Goal: Information Seeking & Learning: Find specific fact

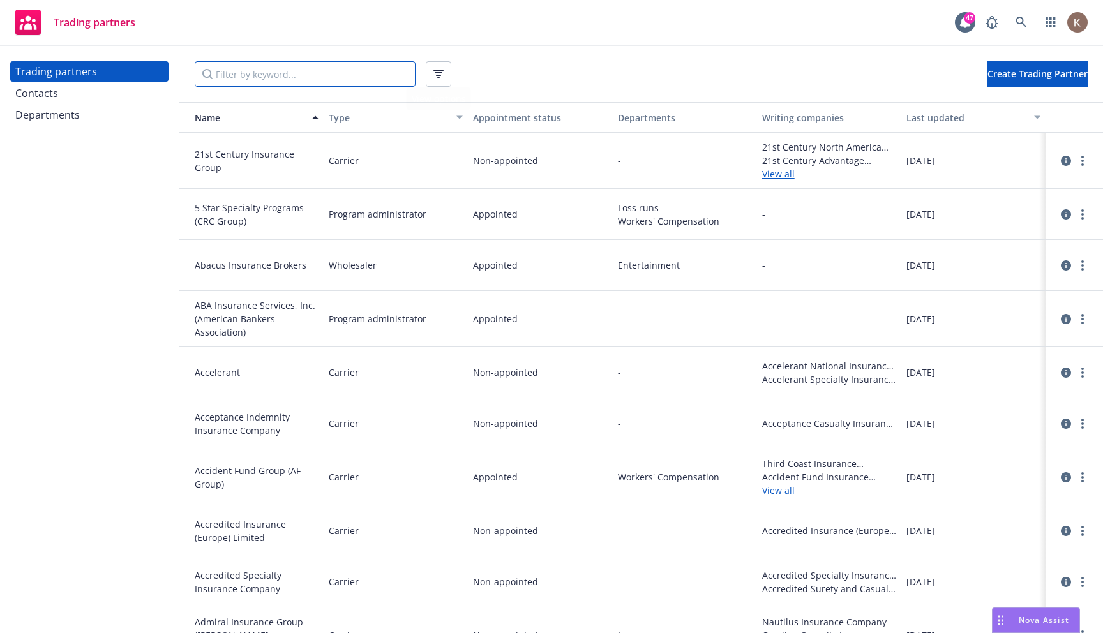
click at [306, 77] on input "Filter by keyword..." at bounding box center [305, 74] width 221 height 26
paste input "Berkley Management Protection"
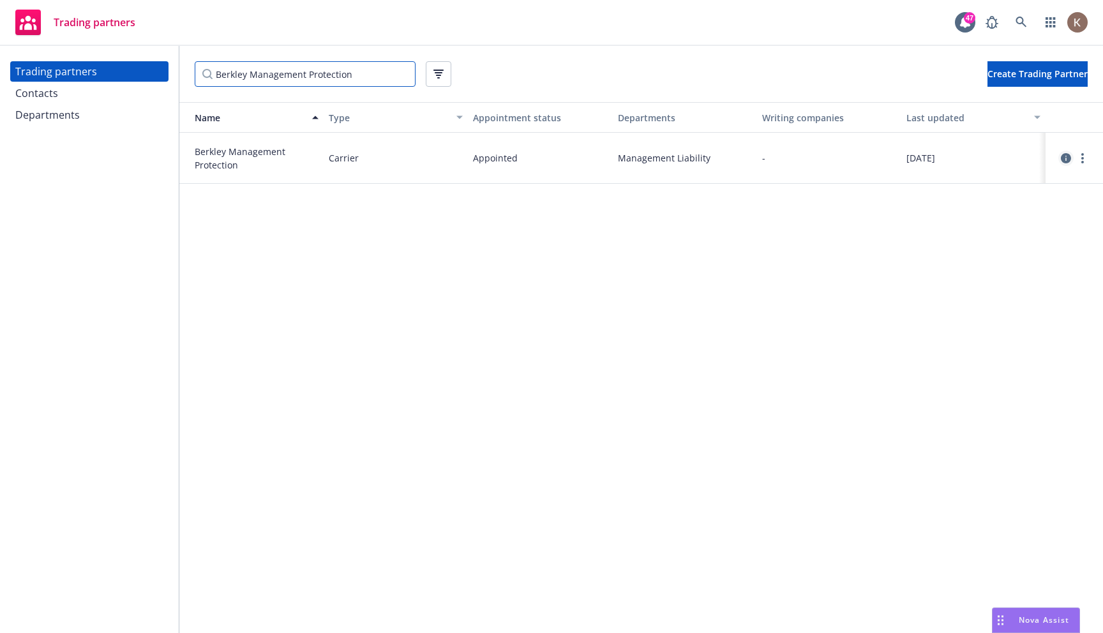
type input "Berkley Management Protection"
click at [1065, 160] on icon "circleInformation" at bounding box center [1066, 158] width 10 height 10
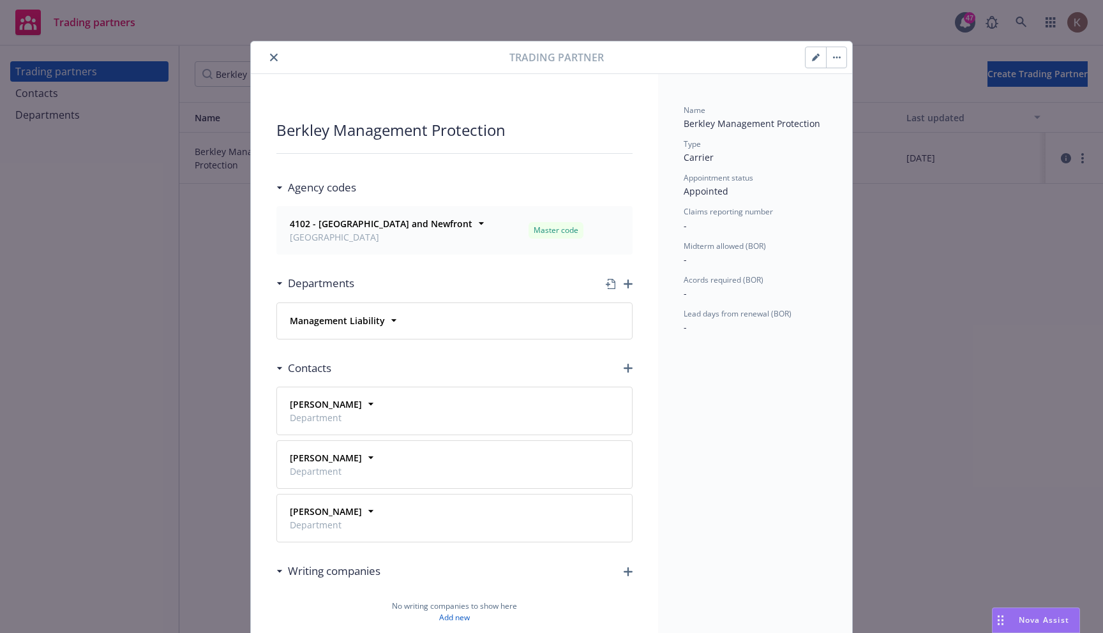
click at [278, 61] on button "close" at bounding box center [273, 57] width 15 height 15
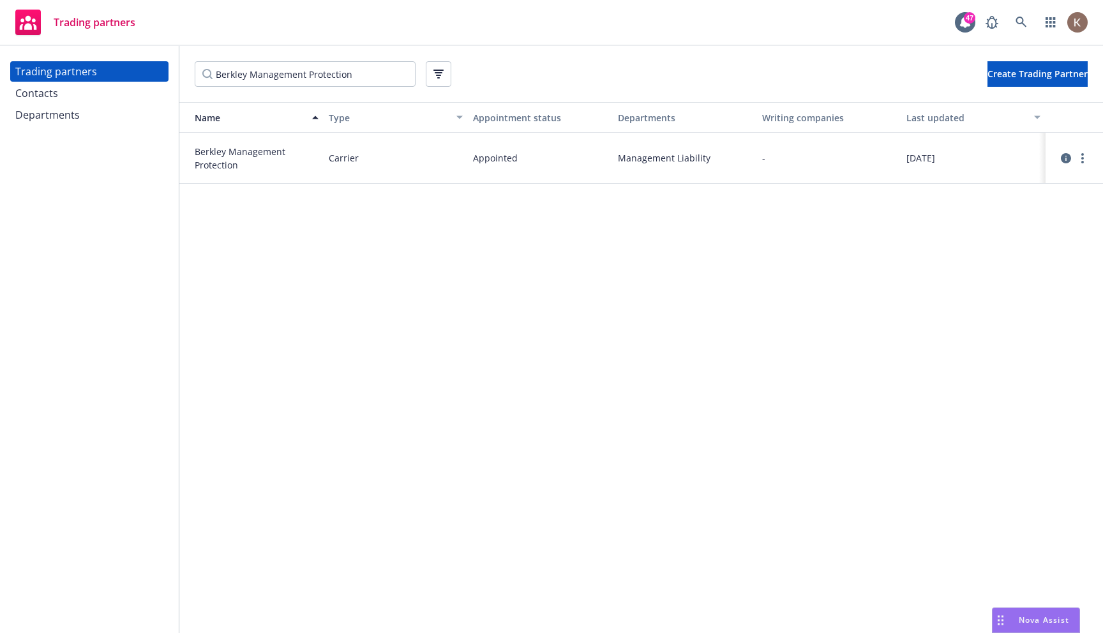
click at [1019, 617] on span "Nova Assist" at bounding box center [1044, 620] width 50 height 11
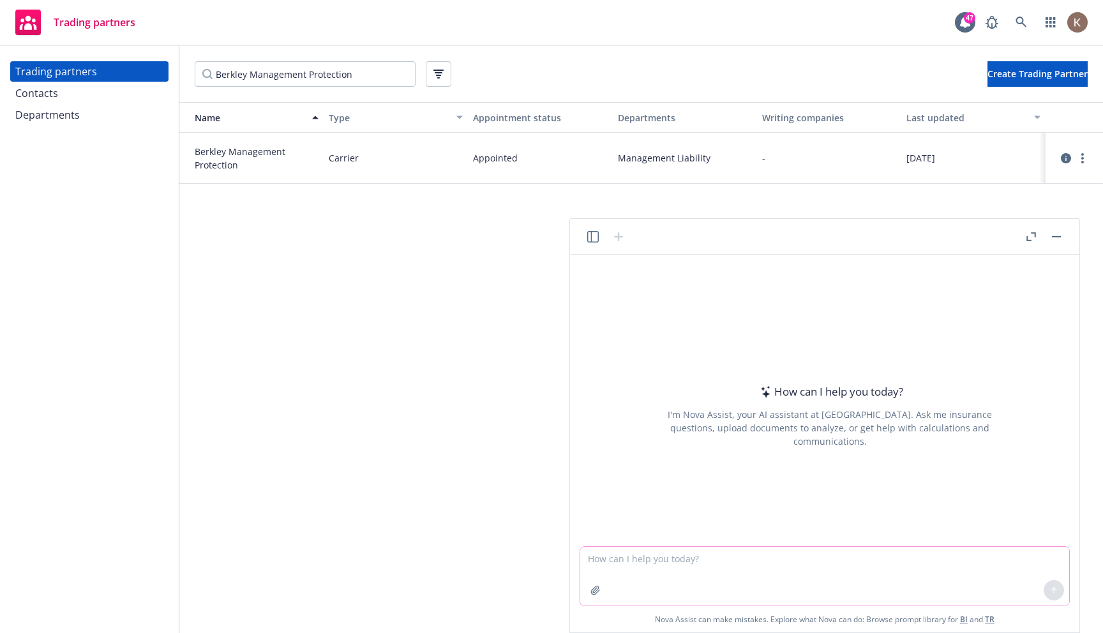
click at [602, 556] on textarea at bounding box center [824, 576] width 489 height 59
paste textarea "show me agency codes for property for AIG"
type textarea "show me agency codes for property for AIG"
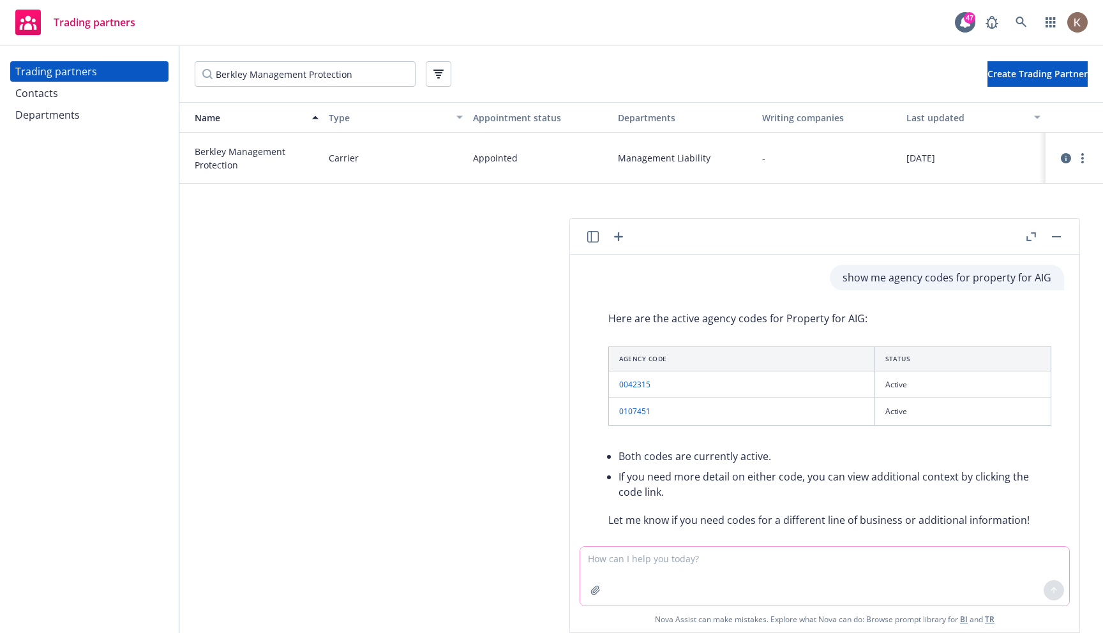
scroll to position [17, 0]
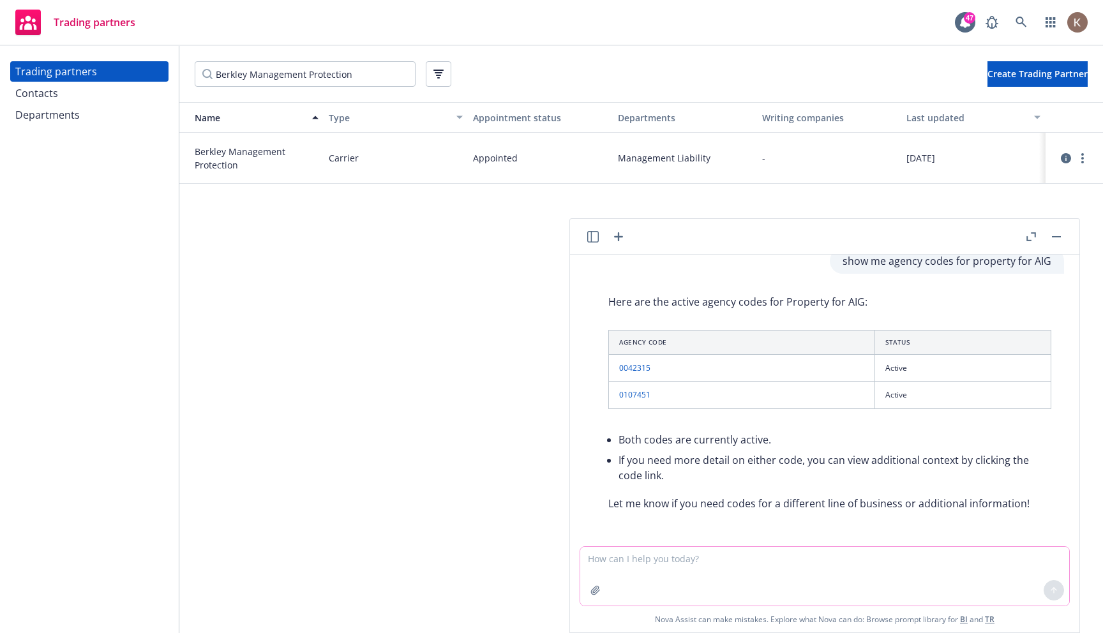
click at [623, 558] on textarea at bounding box center [824, 576] width 489 height 59
paste textarea "show me trading partner agency codes for AIG for the Property department"
click at [779, 559] on textarea "show me trading partner agency codes for AIG for the Property department" at bounding box center [824, 576] width 489 height 59
type textarea "show me trading partner agency codes for for the Property department"
click at [404, 73] on input "Berkley Management Protection" at bounding box center [305, 74] width 221 height 26
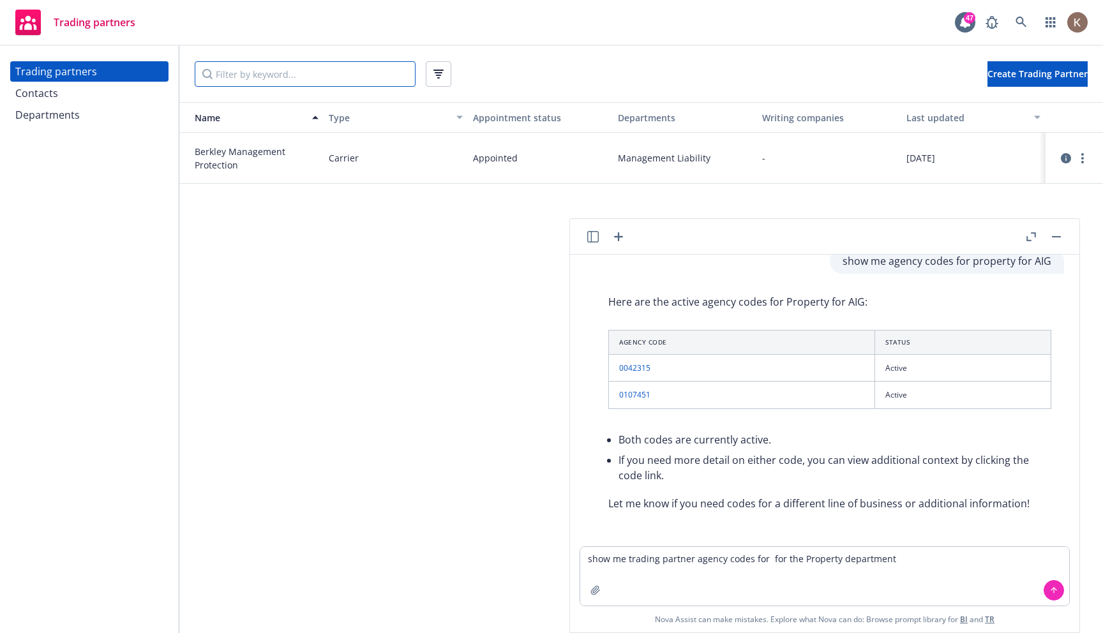
click at [315, 71] on input "Filter by keyword..." at bounding box center [305, 74] width 221 height 26
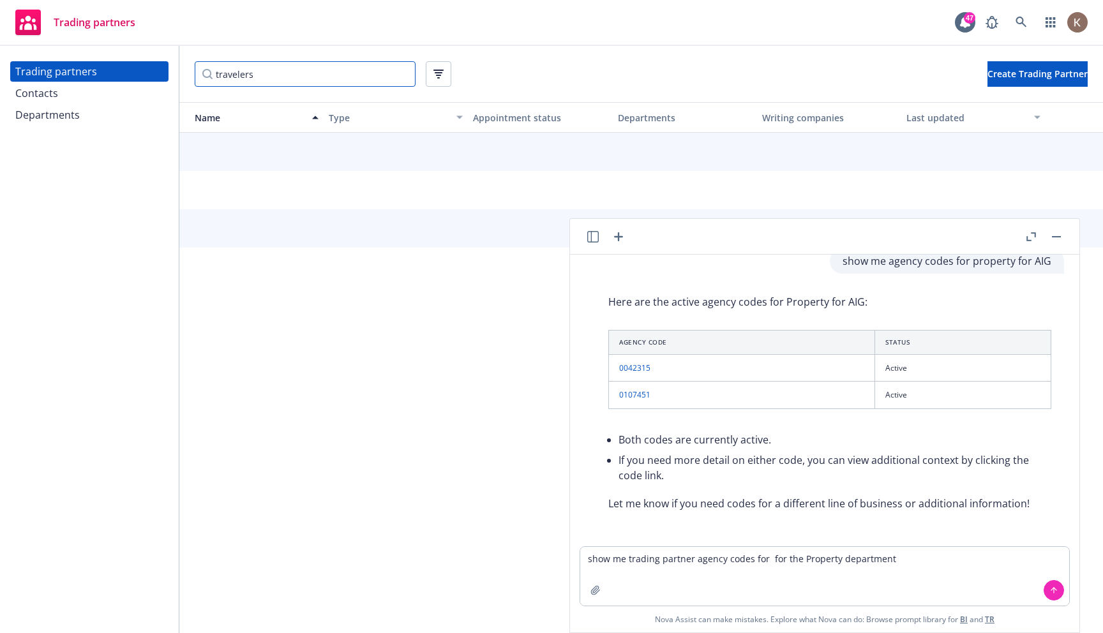
type input "travelers"
click at [765, 563] on textarea "show me trading partner agency codes for for the Property department" at bounding box center [824, 576] width 489 height 59
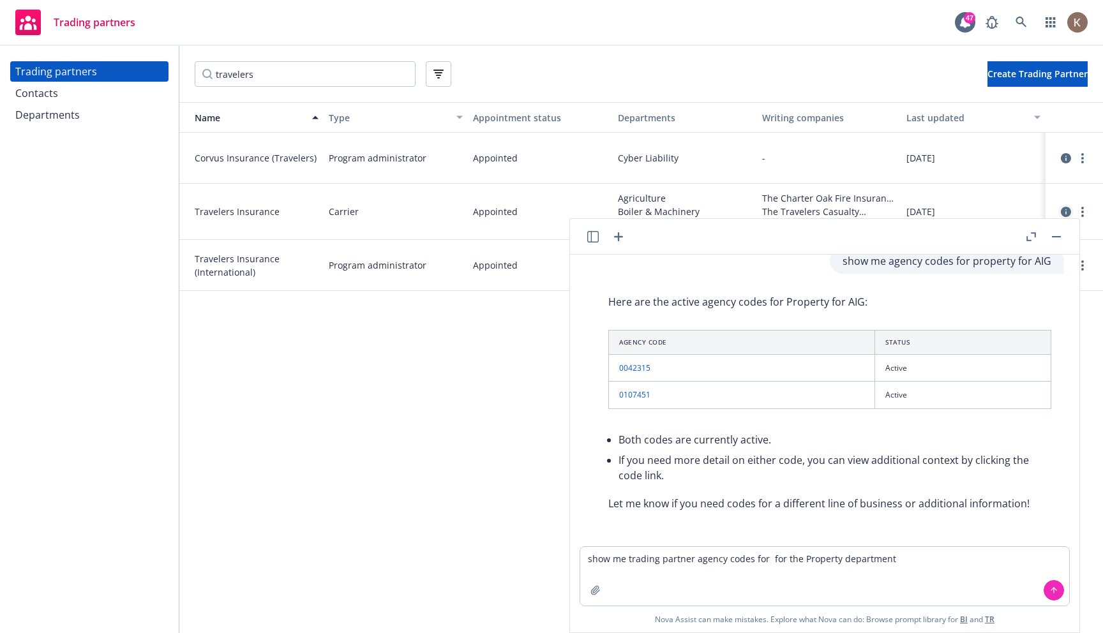
click at [1069, 206] on link "circleInformation" at bounding box center [1065, 211] width 15 height 15
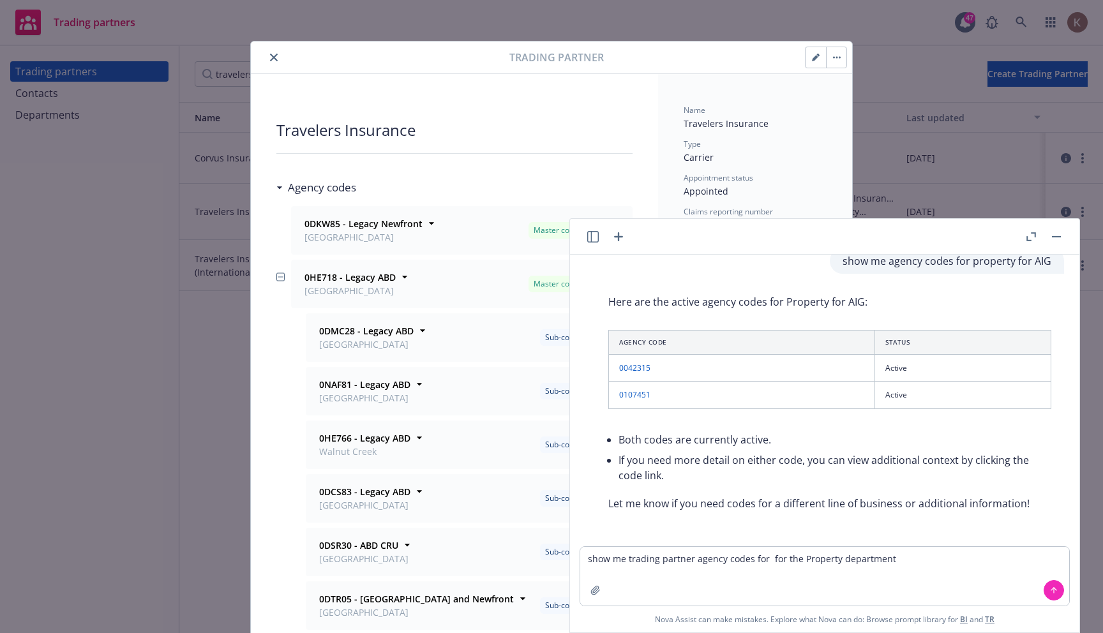
scroll to position [12, 0]
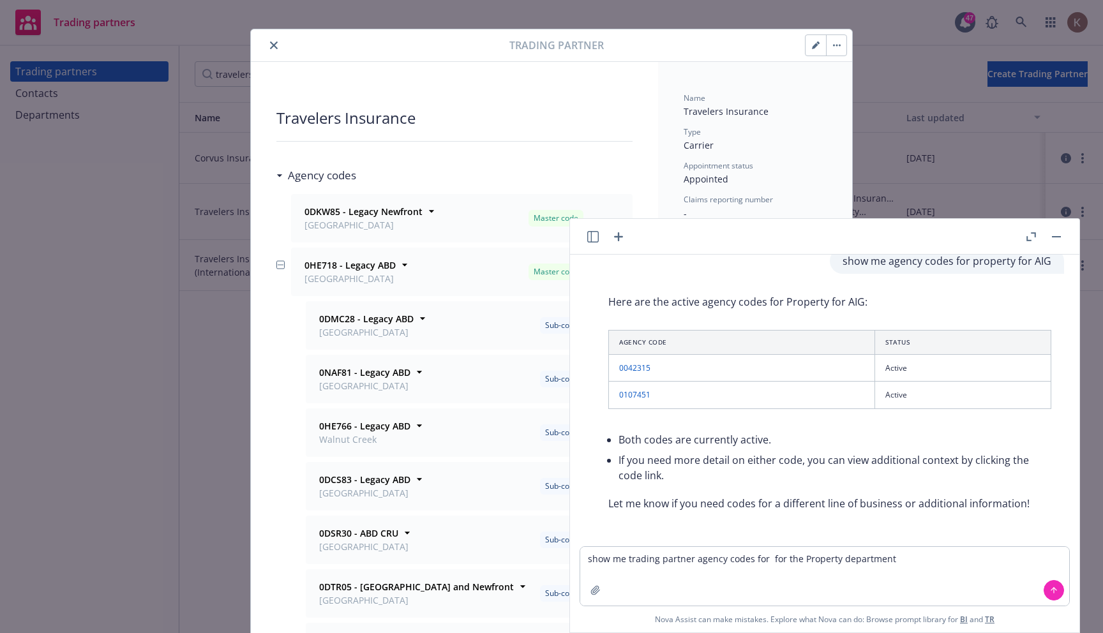
click at [274, 45] on icon "close" at bounding box center [274, 45] width 8 height 8
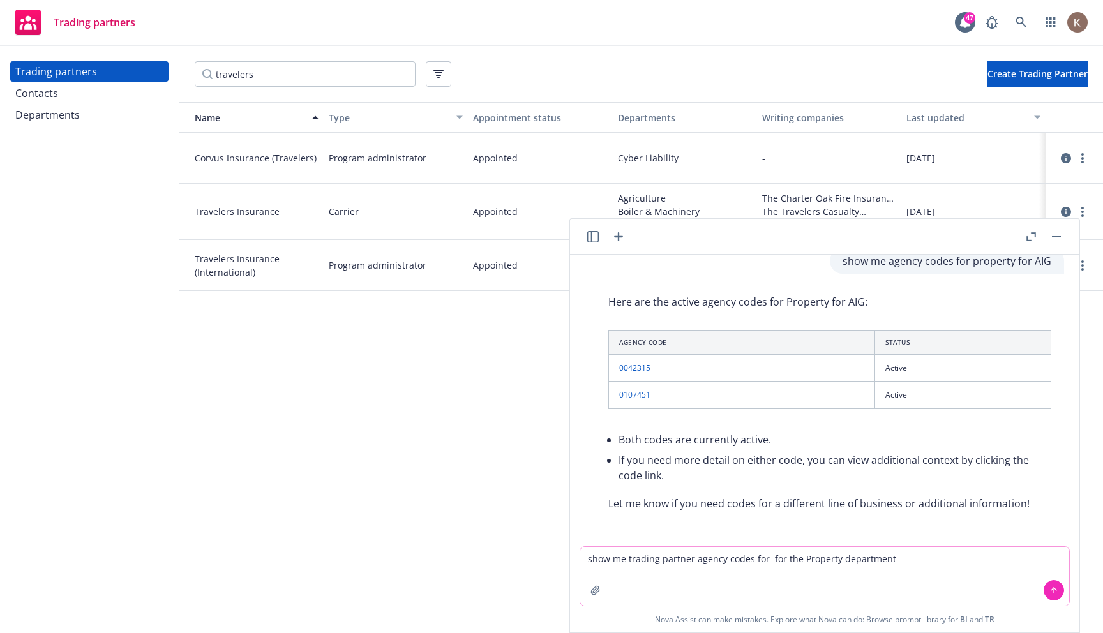
click at [764, 560] on textarea "show me trading partner agency codes for for the Property department" at bounding box center [824, 576] width 489 height 59
type textarea "show me trading partner agency codes for Travelers insurance for the Property d…"
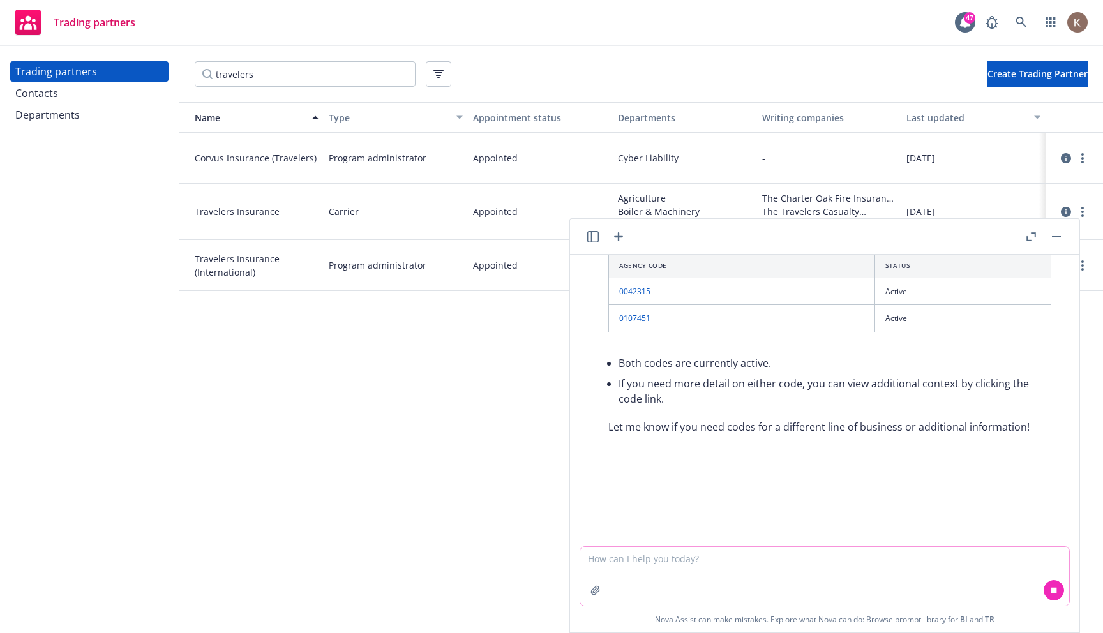
scroll to position [93, 0]
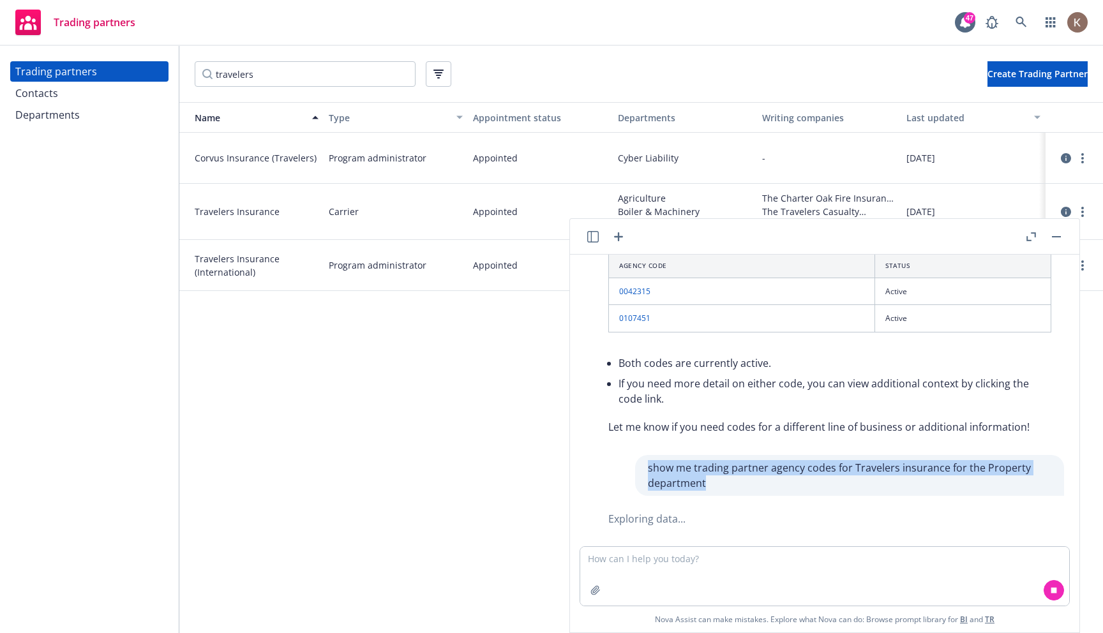
drag, startPoint x: 720, startPoint y: 482, endPoint x: 631, endPoint y: 462, distance: 90.9
click at [631, 462] on div "show me trading partner agency codes for Travelers insurance for the Property d…" at bounding box center [829, 475] width 489 height 41
copy p "show me trading partner agency codes for Travelers insurance for the Property d…"
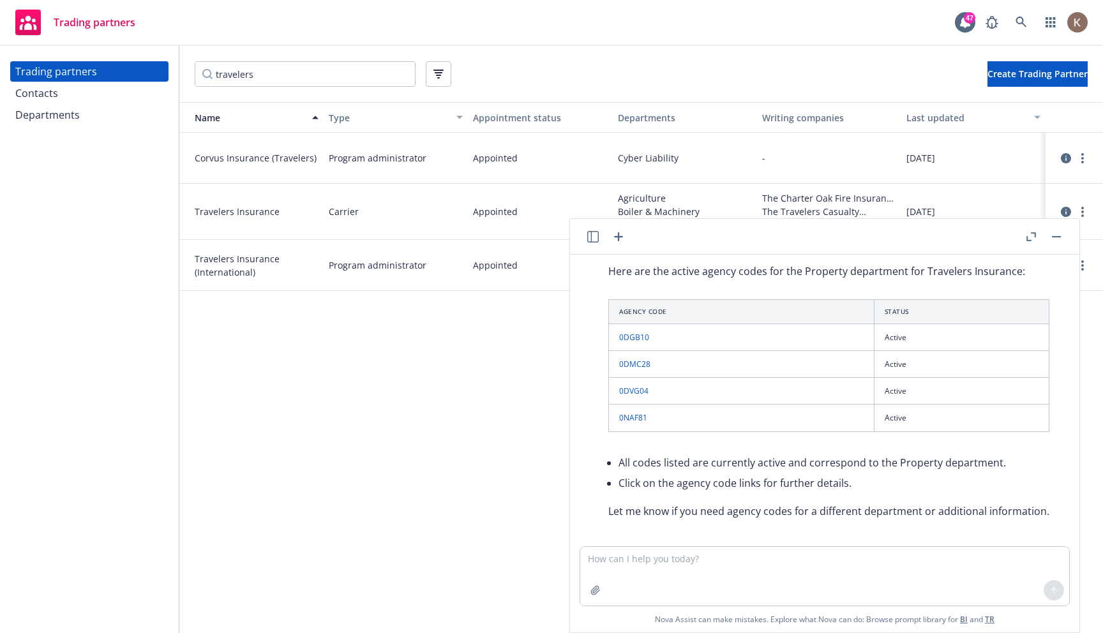
scroll to position [354, 0]
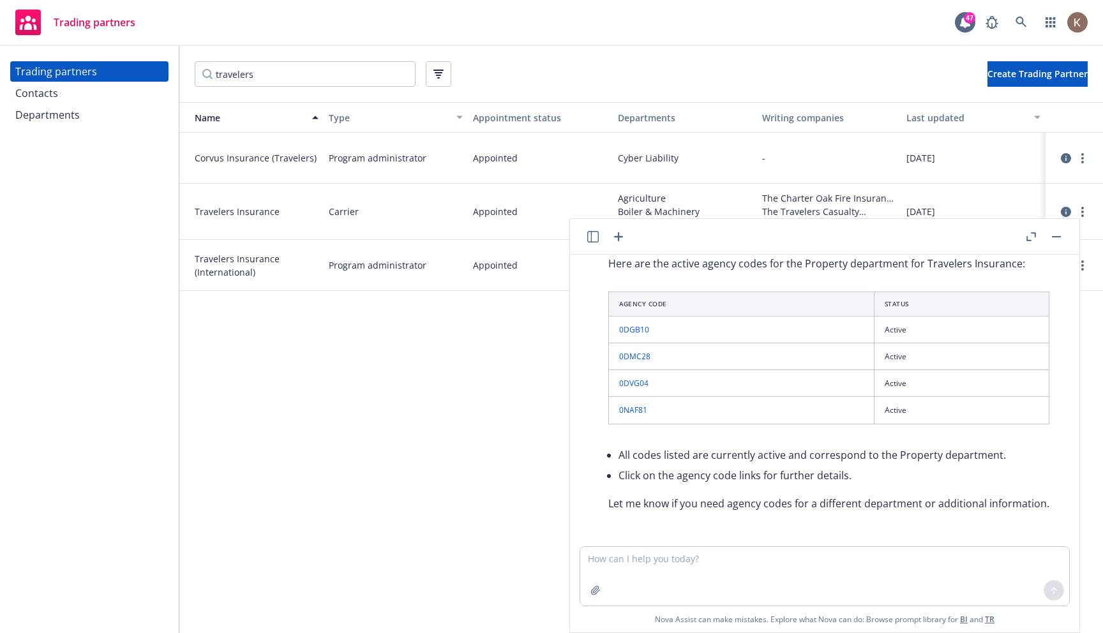
click at [625, 327] on link "0DGB10" at bounding box center [634, 329] width 30 height 11
drag, startPoint x: 910, startPoint y: 413, endPoint x: 601, endPoint y: 310, distance: 326.4
click at [601, 310] on div "Here are the active agency codes for the Property department for Travelers Insu…" at bounding box center [829, 384] width 467 height 266
copy table "Agency Code Status 0DGB10 Active 0DMC28 Active 0DVG04 Active 0NAF81 Active"
